Goal: Find specific page/section: Find specific page/section

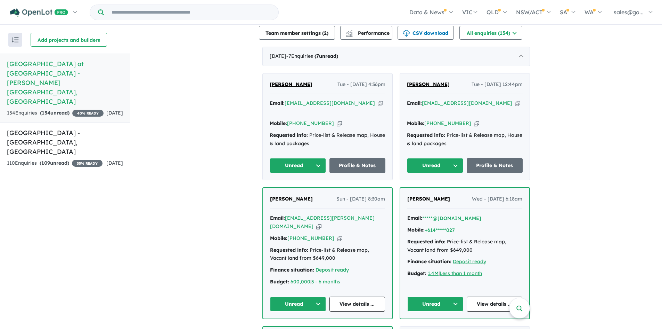
scroll to position [209, 0]
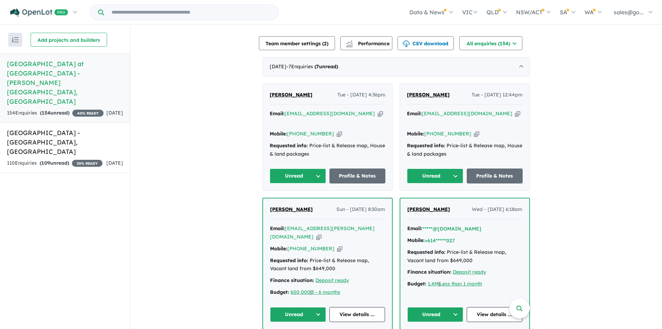
scroll to position [243, 0]
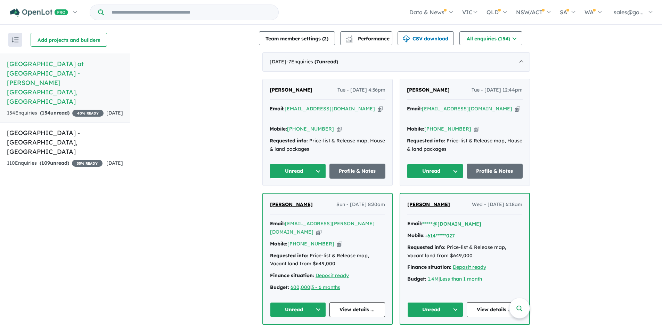
click at [279, 201] on span "[PERSON_NAME]" at bounding box center [291, 204] width 43 height 6
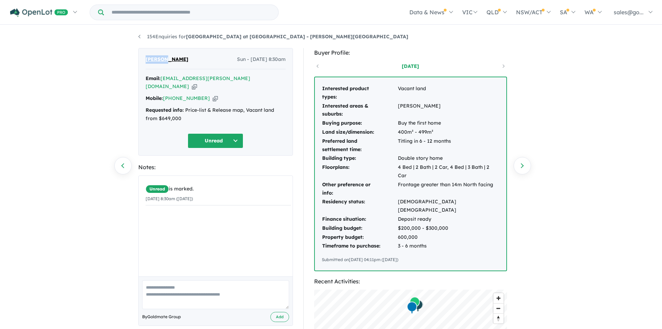
drag, startPoint x: 141, startPoint y: 59, endPoint x: 163, endPoint y: 60, distance: 22.3
click at [163, 60] on div "Srijana Ghimire Sun - 28/09/2025, 8:30am Email: sreezana.ghimire@gmail.com Copi…" at bounding box center [215, 101] width 155 height 107
copy span "Srijana"
drag, startPoint x: 191, startPoint y: 59, endPoint x: 166, endPoint y: 61, distance: 24.7
click at [166, 61] on div "Srijana Ghimire Sun - 28/09/2025, 8:30am" at bounding box center [216, 62] width 140 height 14
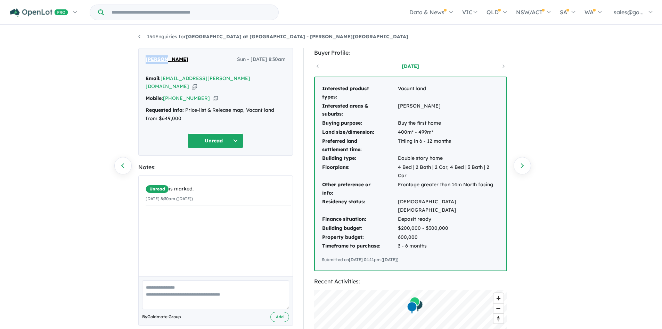
copy span "Ghimire"
drag, startPoint x: 207, startPoint y: 90, endPoint x: 212, endPoint y: 111, distance: 21.5
click at [213, 95] on icon "button" at bounding box center [215, 98] width 5 height 7
copy span "Ghimire"
click at [197, 83] on icon "button" at bounding box center [194, 86] width 5 height 7
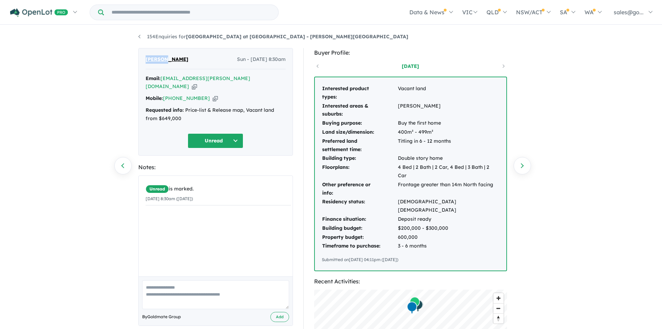
copy span "Ghimire"
